Goal: Task Accomplishment & Management: Understand process/instructions

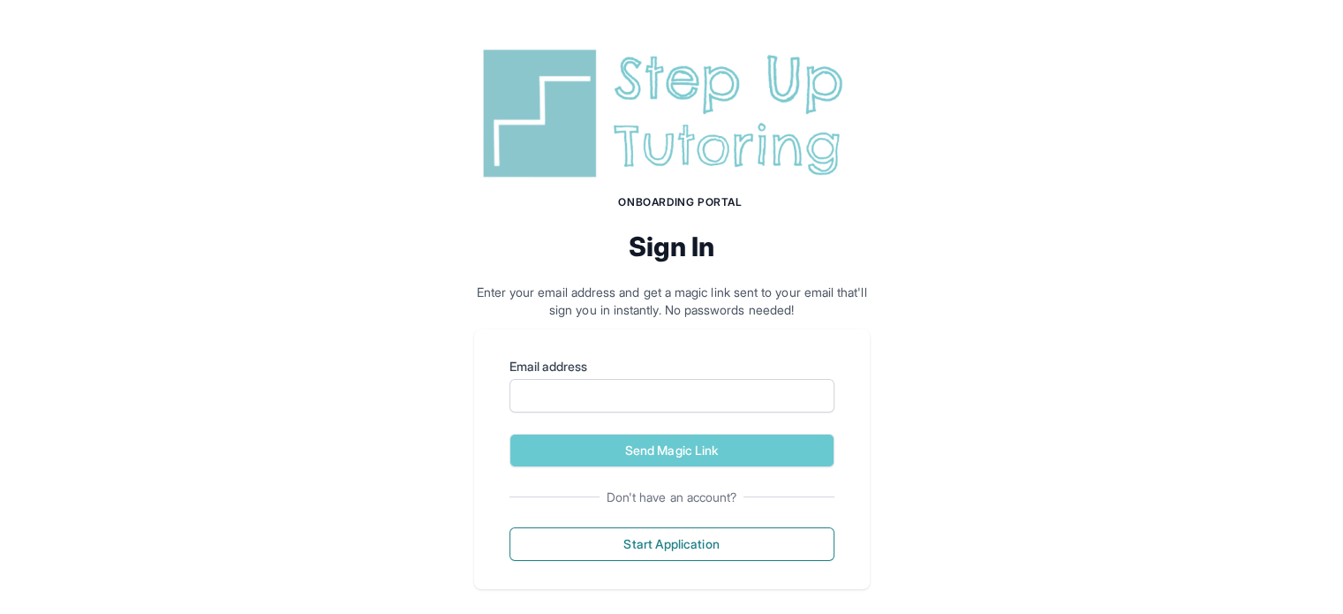
click at [1088, 104] on div "Onboarding Portal Sign In Enter your email address and get a magic link sent to…" at bounding box center [671, 315] width 1343 height 631
click at [546, 388] on input "Email address" at bounding box center [671, 396] width 325 height 34
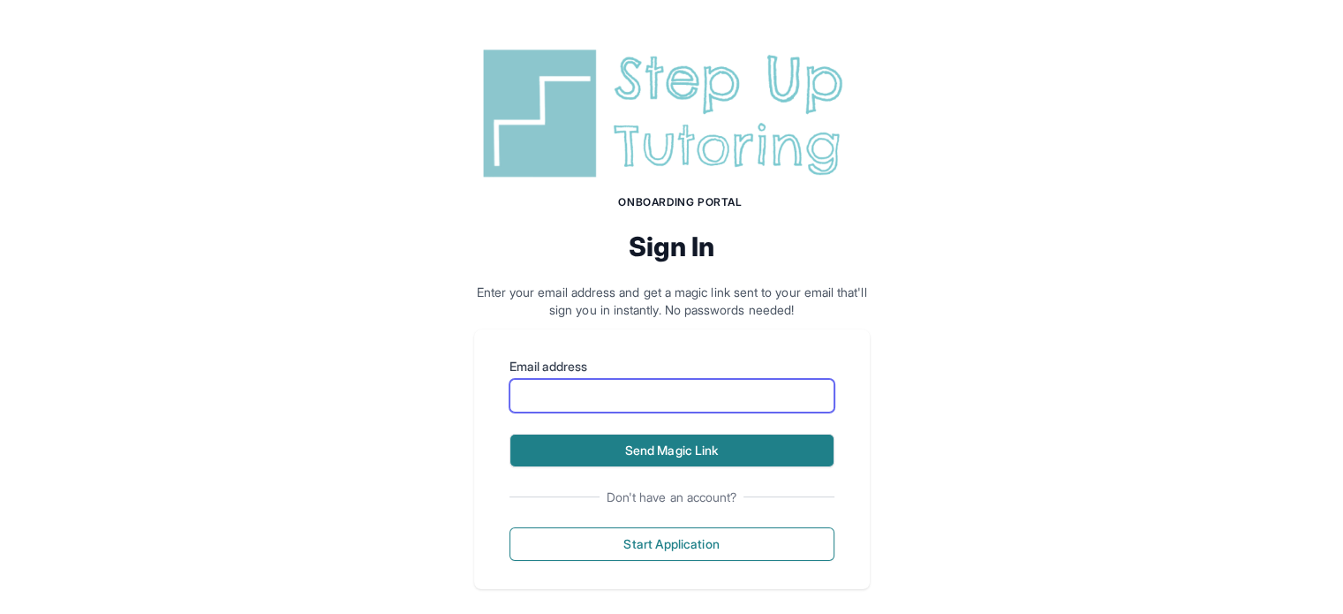
type input "**********"
click at [614, 453] on button "Send Magic Link" at bounding box center [671, 450] width 325 height 34
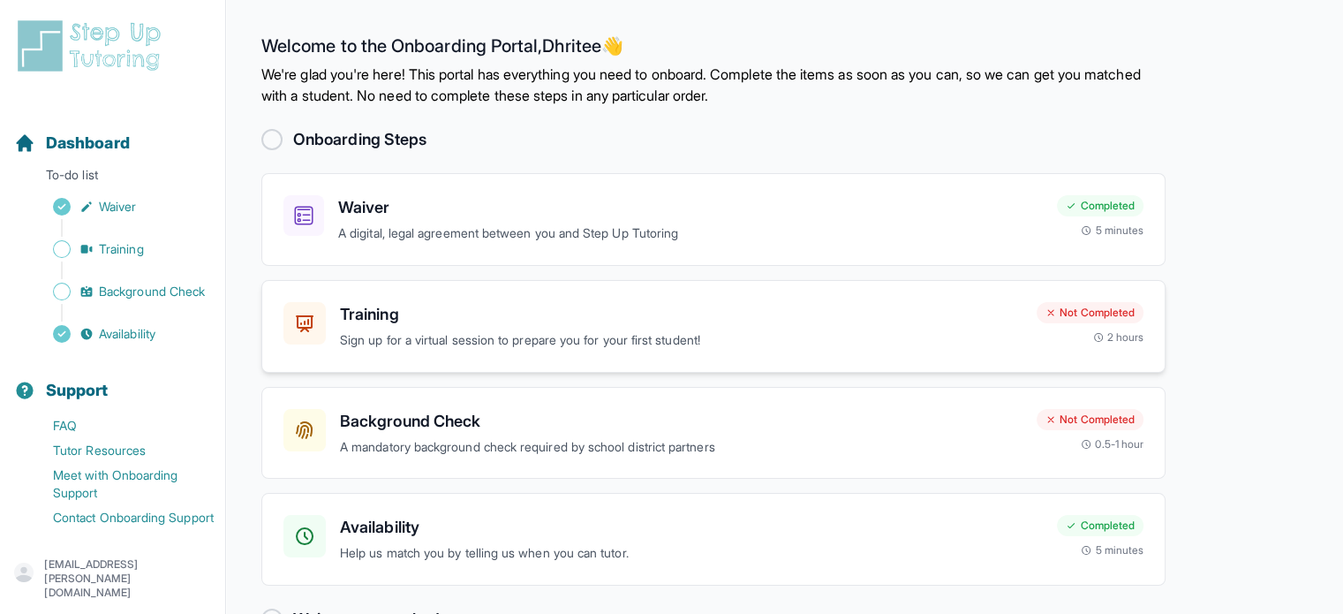
scroll to position [51, 0]
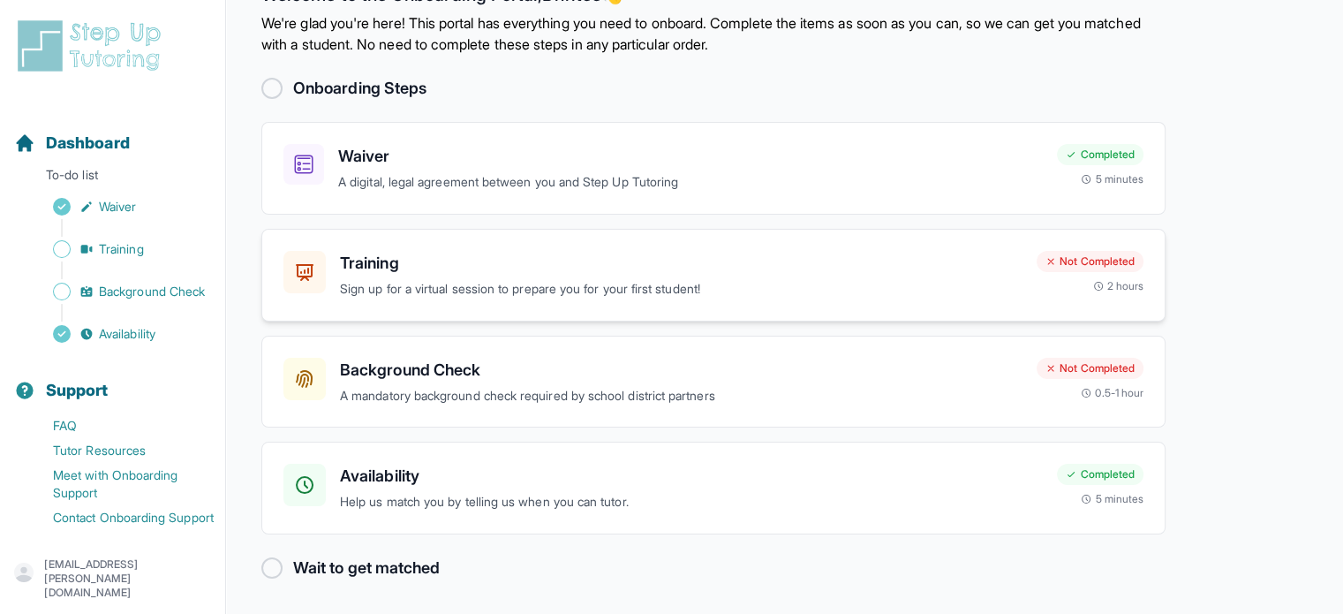
click at [388, 273] on h3 "Training" at bounding box center [681, 263] width 682 height 25
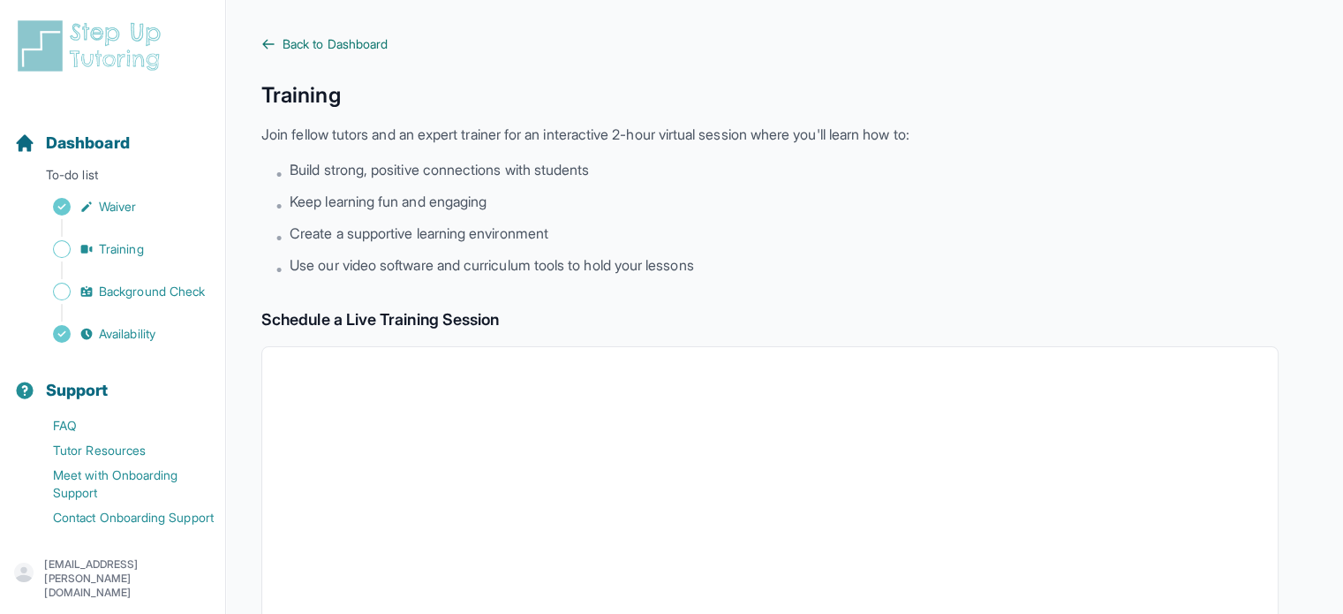
click at [296, 41] on span "Back to Dashboard" at bounding box center [335, 44] width 105 height 18
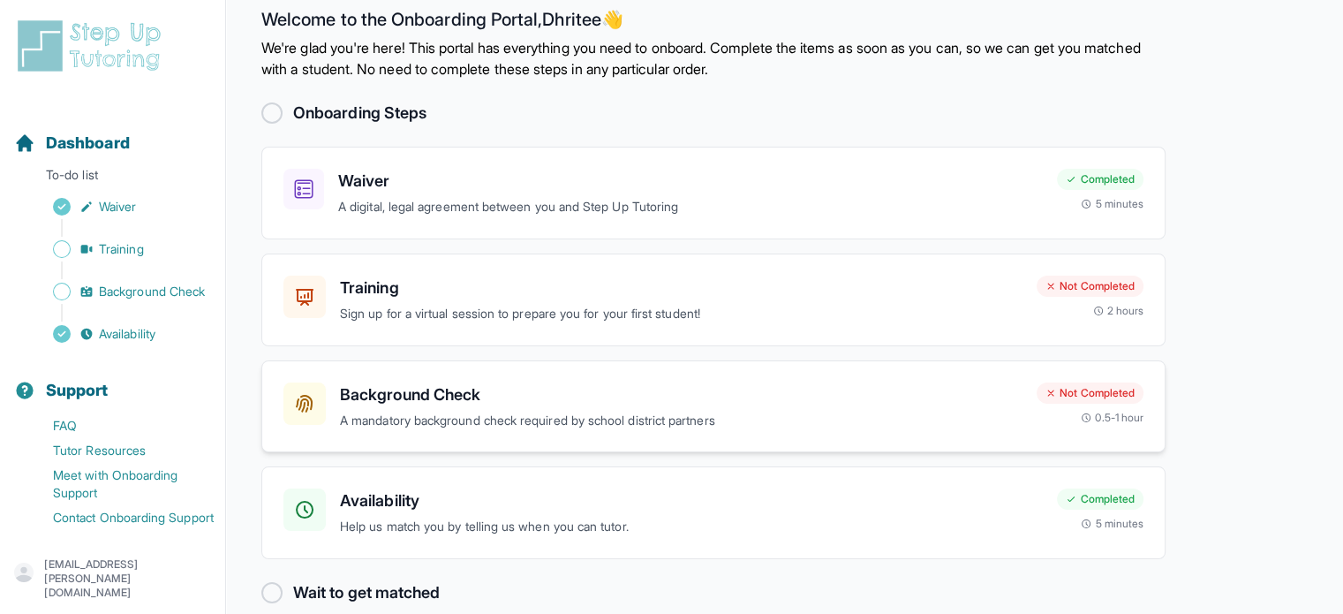
scroll to position [51, 0]
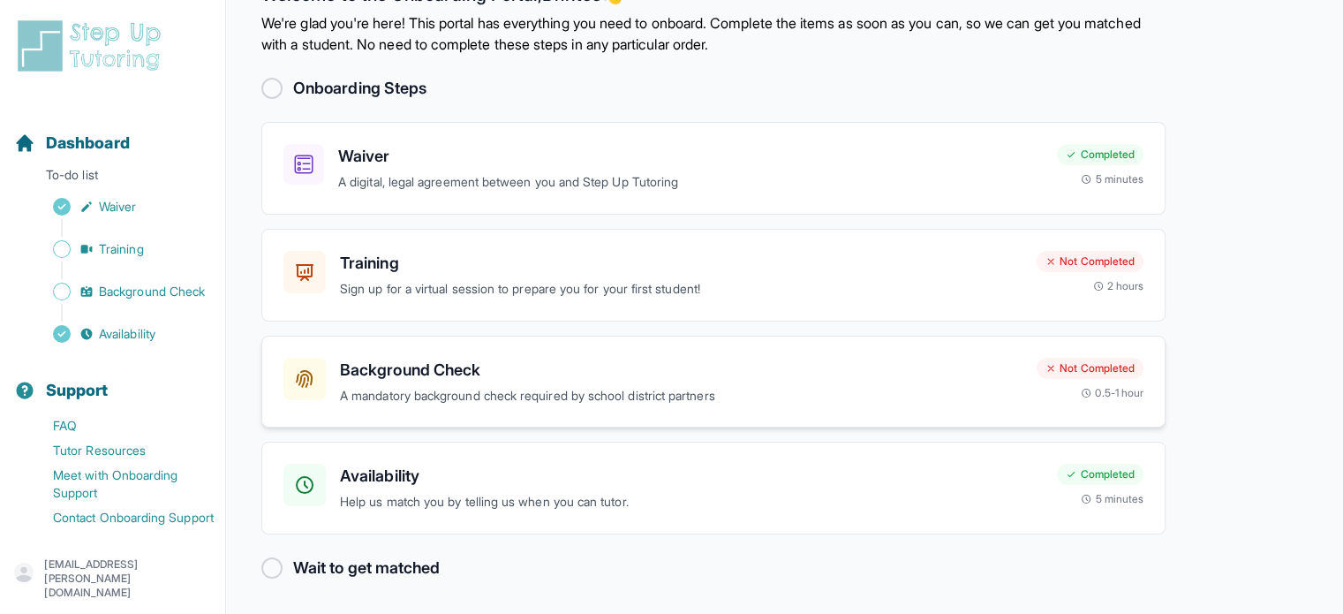
click at [452, 366] on h3 "Background Check" at bounding box center [681, 370] width 682 height 25
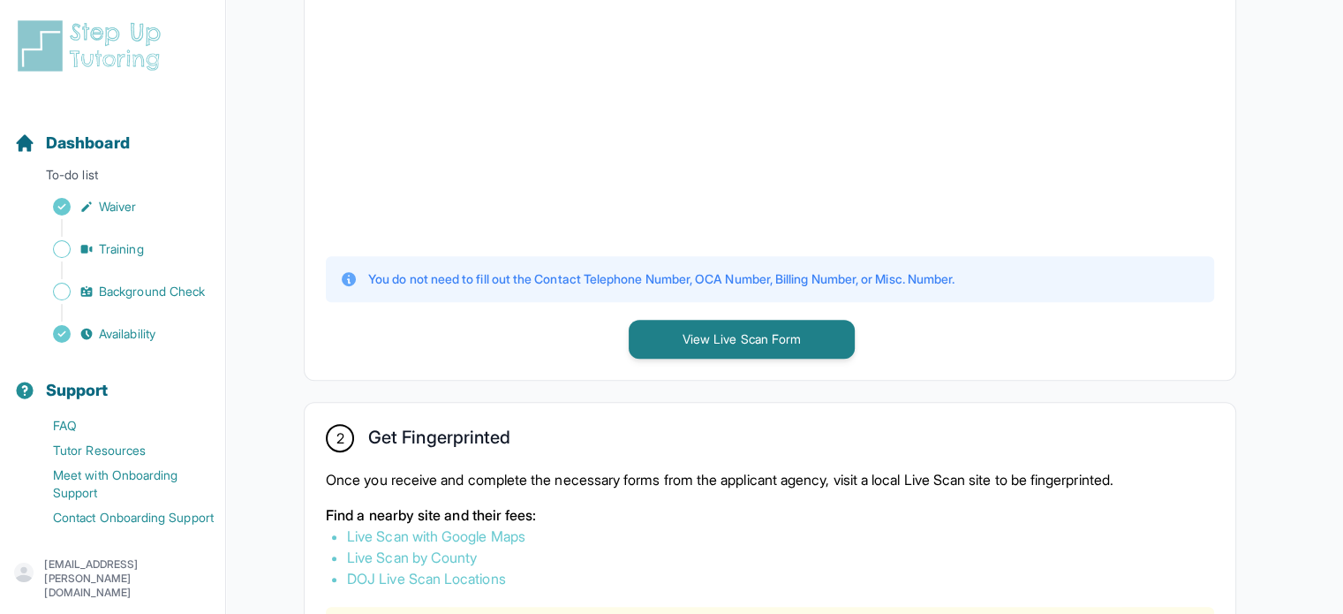
scroll to position [643, 0]
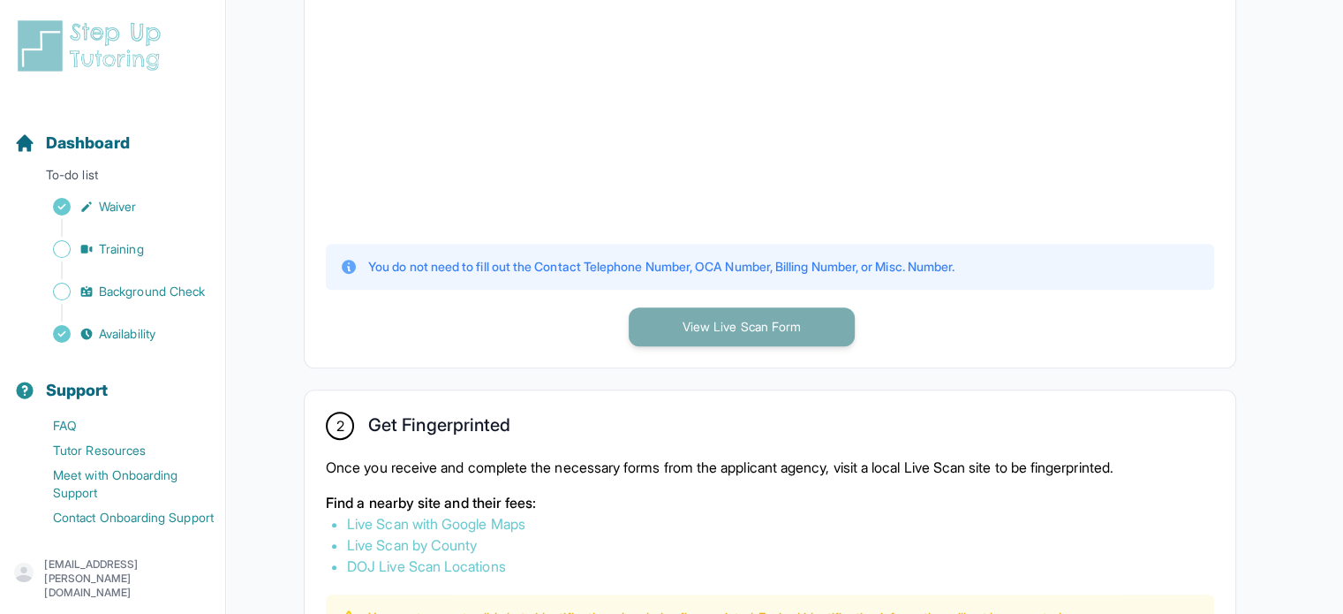
click at [688, 342] on button "View Live Scan Form" at bounding box center [742, 326] width 226 height 39
